Goal: Information Seeking & Learning: Learn about a topic

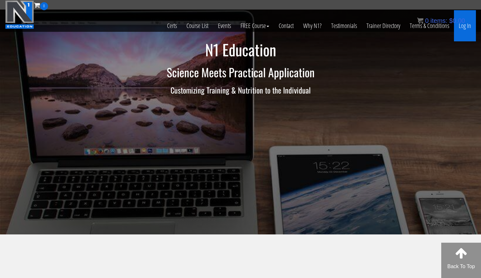
click at [467, 29] on link "Log In" at bounding box center [465, 25] width 22 height 31
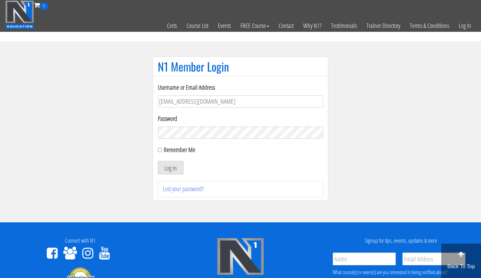
type input "gn01766500@gmail.com"
click at [171, 168] on button "Log In" at bounding box center [171, 167] width 26 height 13
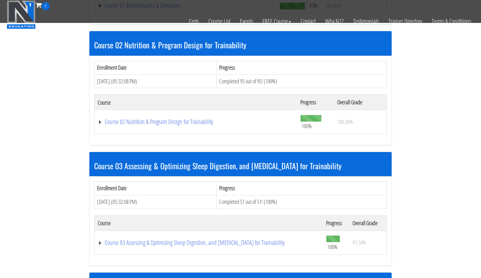
scroll to position [602, 0]
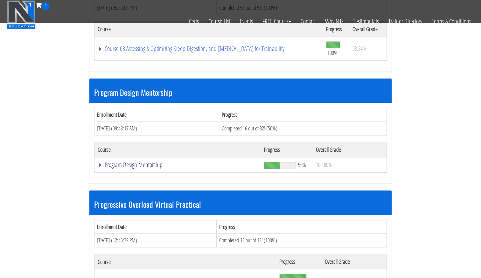
click at [152, 162] on link "Program Design Mentorship" at bounding box center [178, 165] width 160 height 6
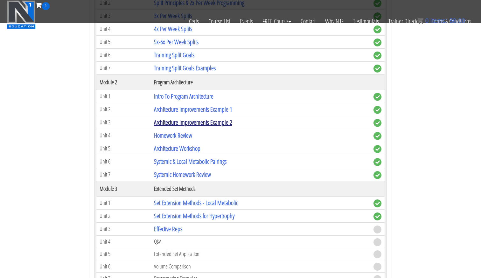
scroll to position [886, 0]
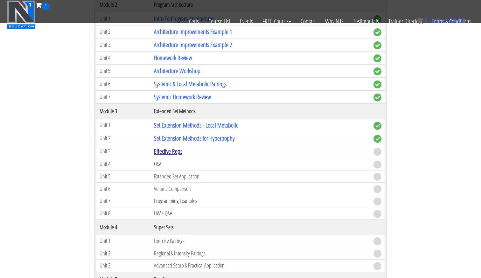
click at [171, 150] on link "Effective Reps" at bounding box center [168, 151] width 28 height 9
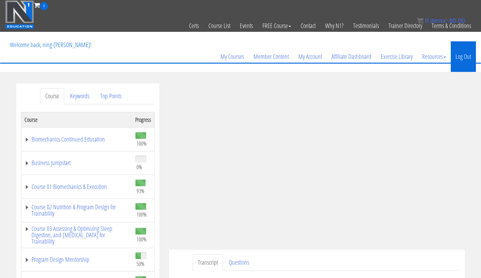
click at [467, 55] on link "Log Out" at bounding box center [463, 56] width 25 height 31
